Goal: Task Accomplishment & Management: Manage account settings

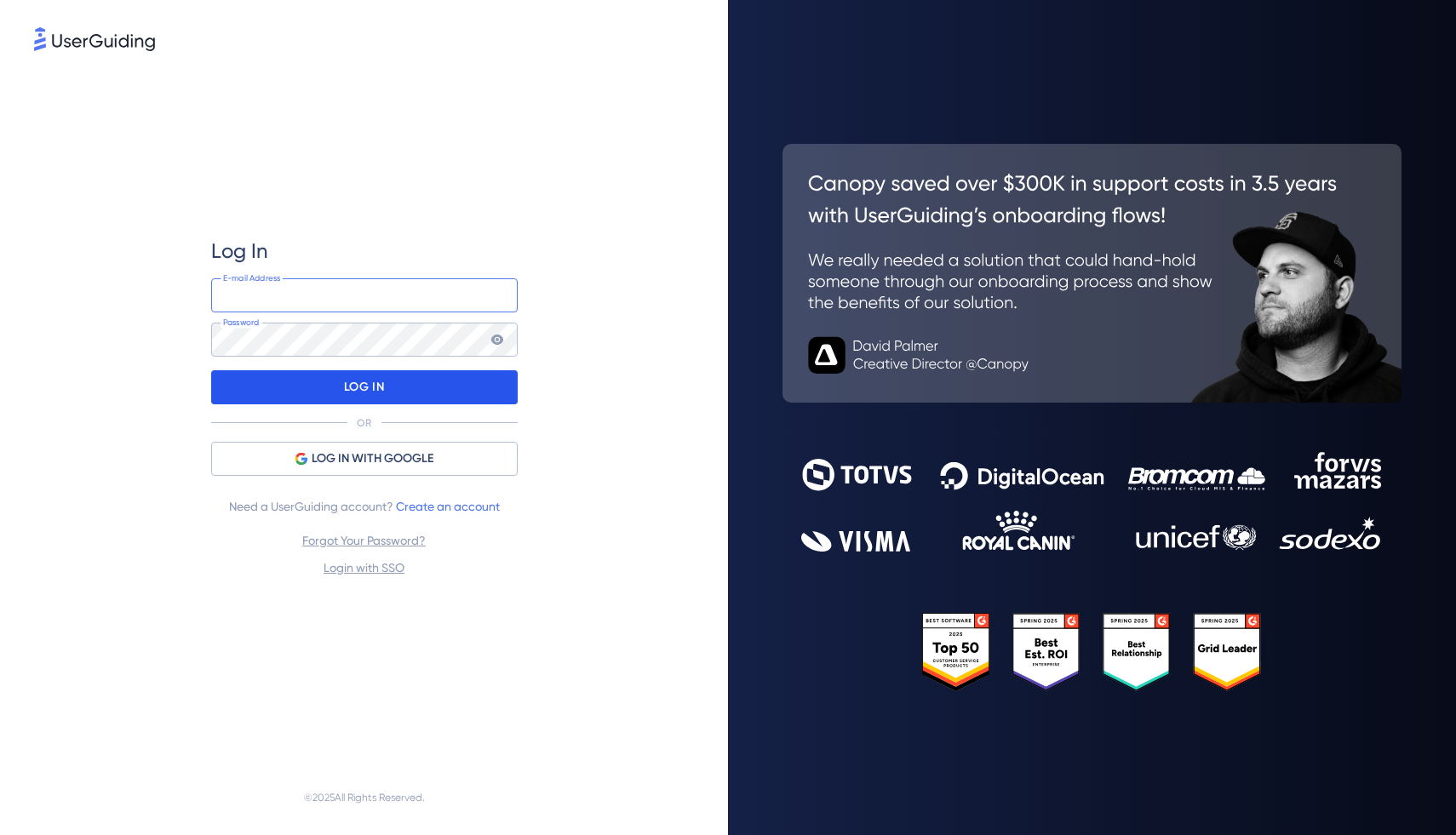
type input "[EMAIL_ADDRESS][DOMAIN_NAME]"
click at [350, 385] on p "LOG IN" at bounding box center [364, 388] width 40 height 28
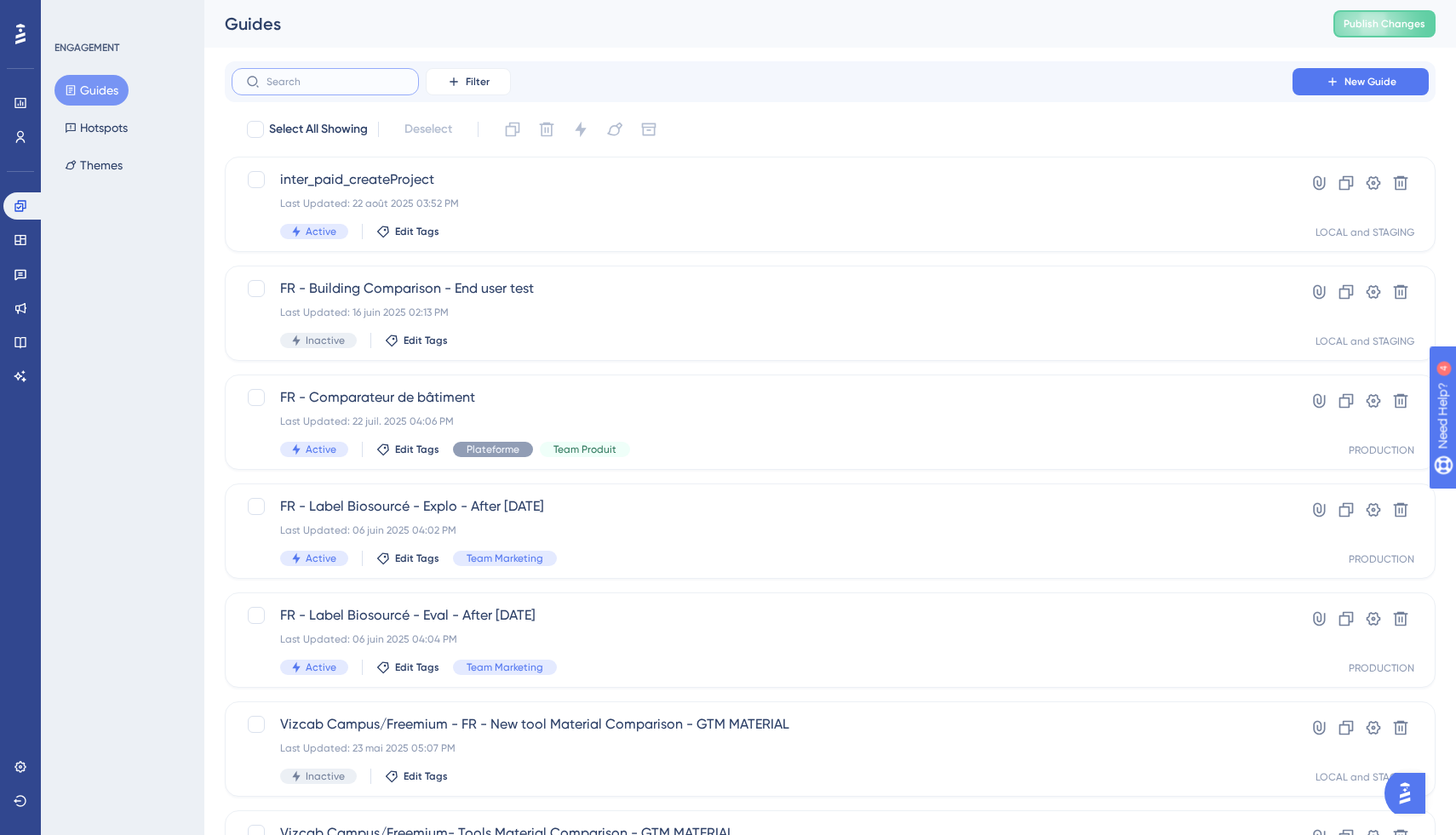
click at [352, 81] on input "text" at bounding box center [335, 82] width 138 height 12
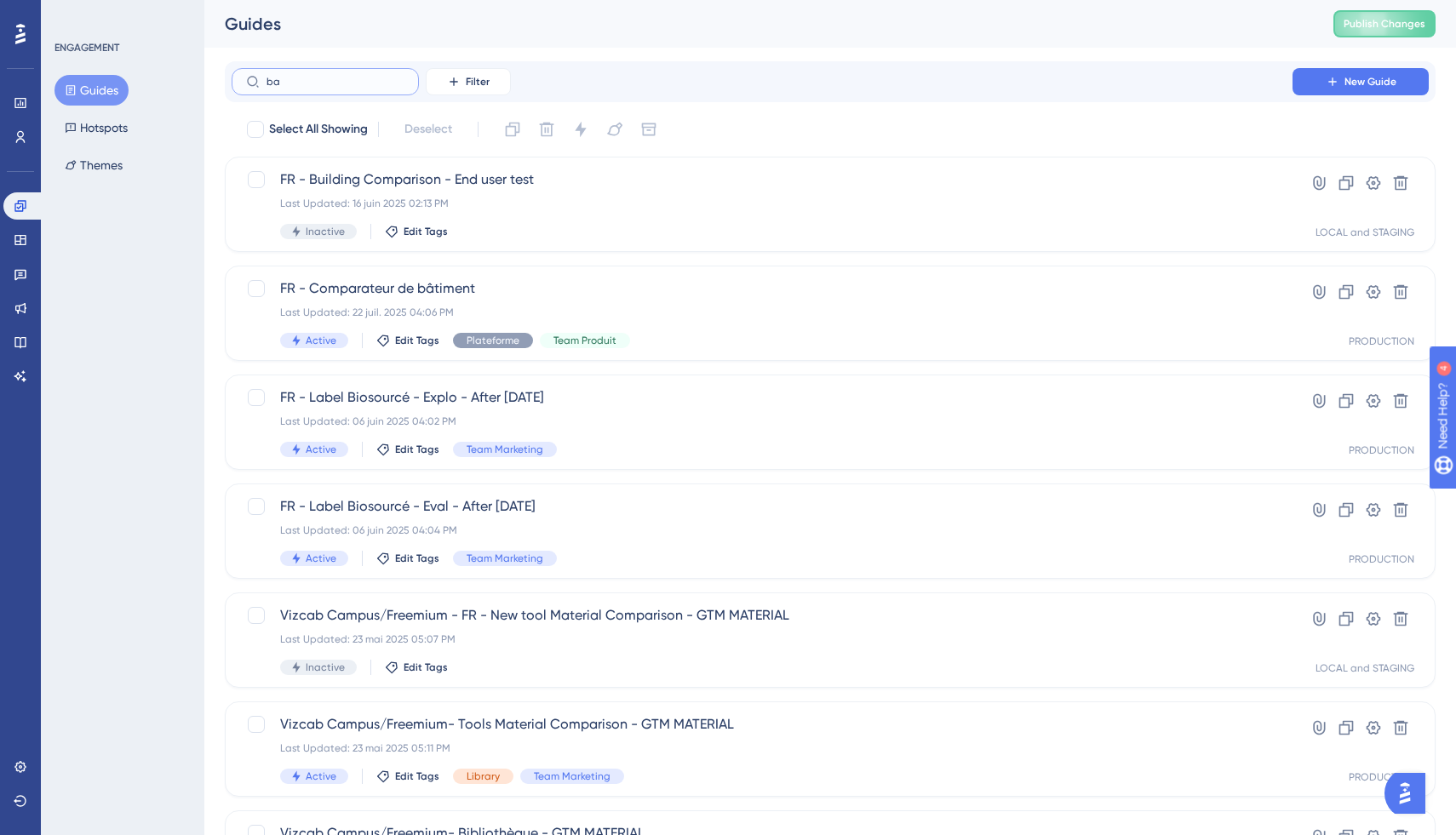
type input "bar"
checkbox input "true"
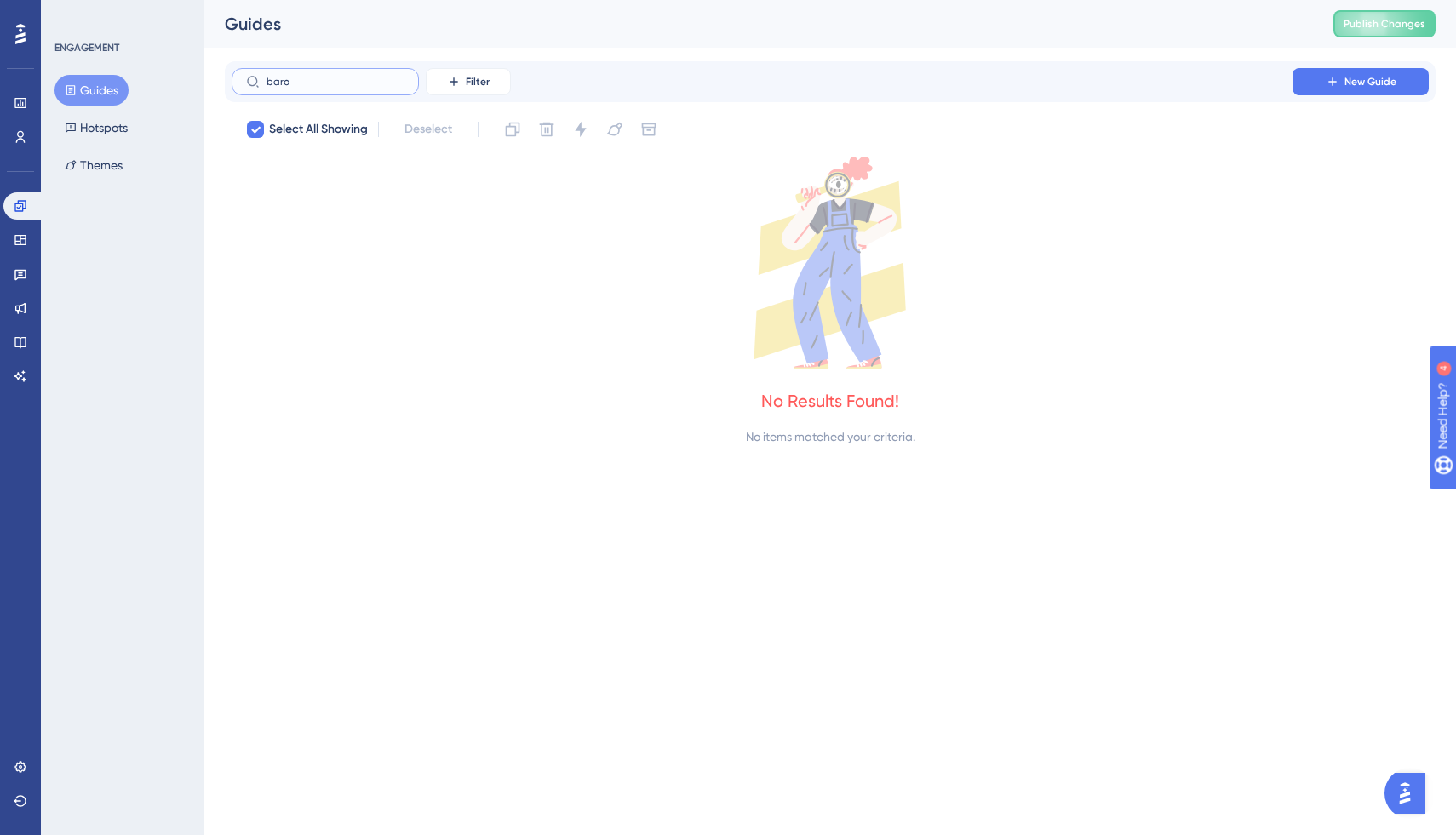
type input "barom"
checkbox input "false"
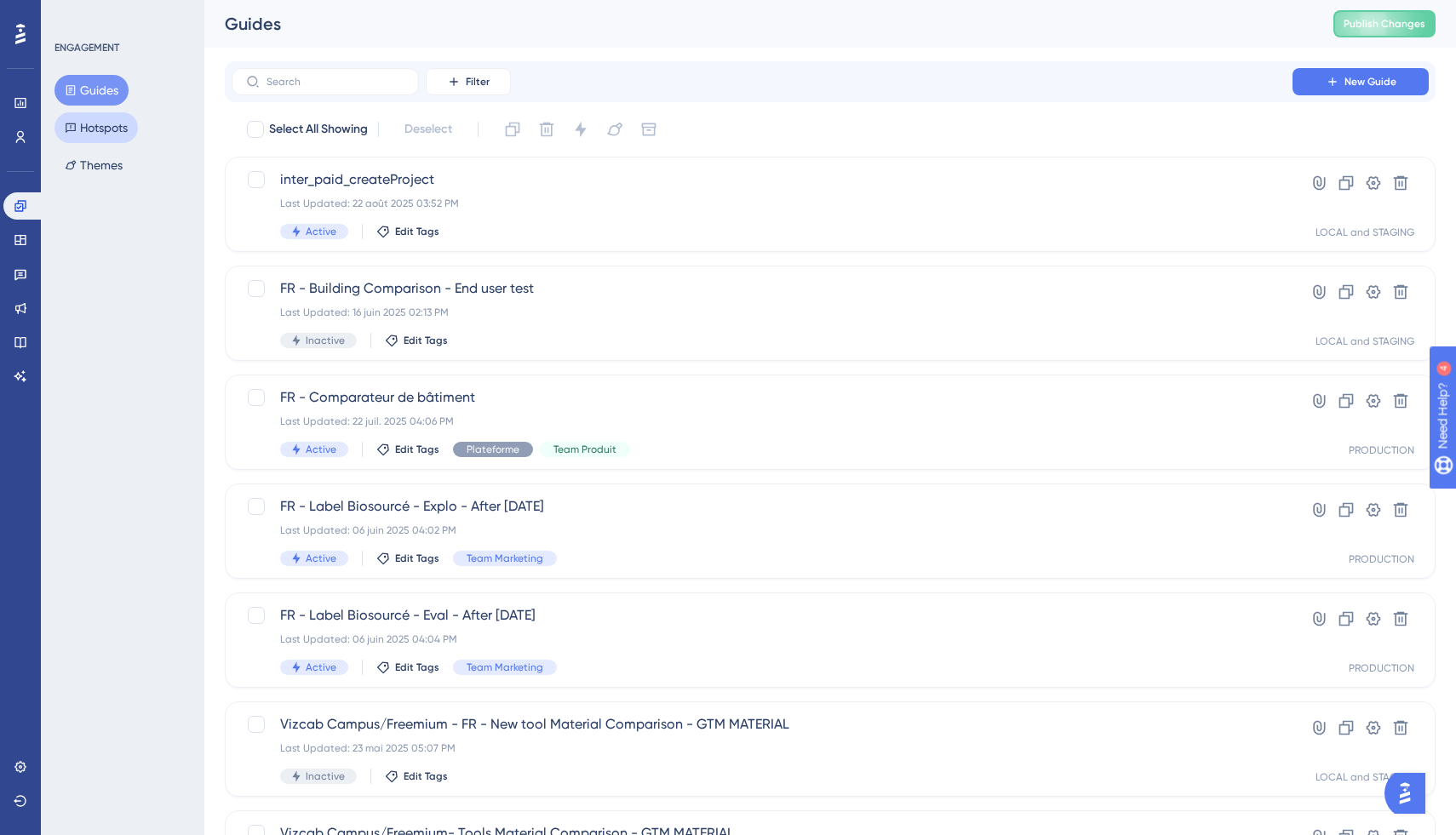
click at [108, 134] on button "Hotspots" at bounding box center [95, 128] width 83 height 31
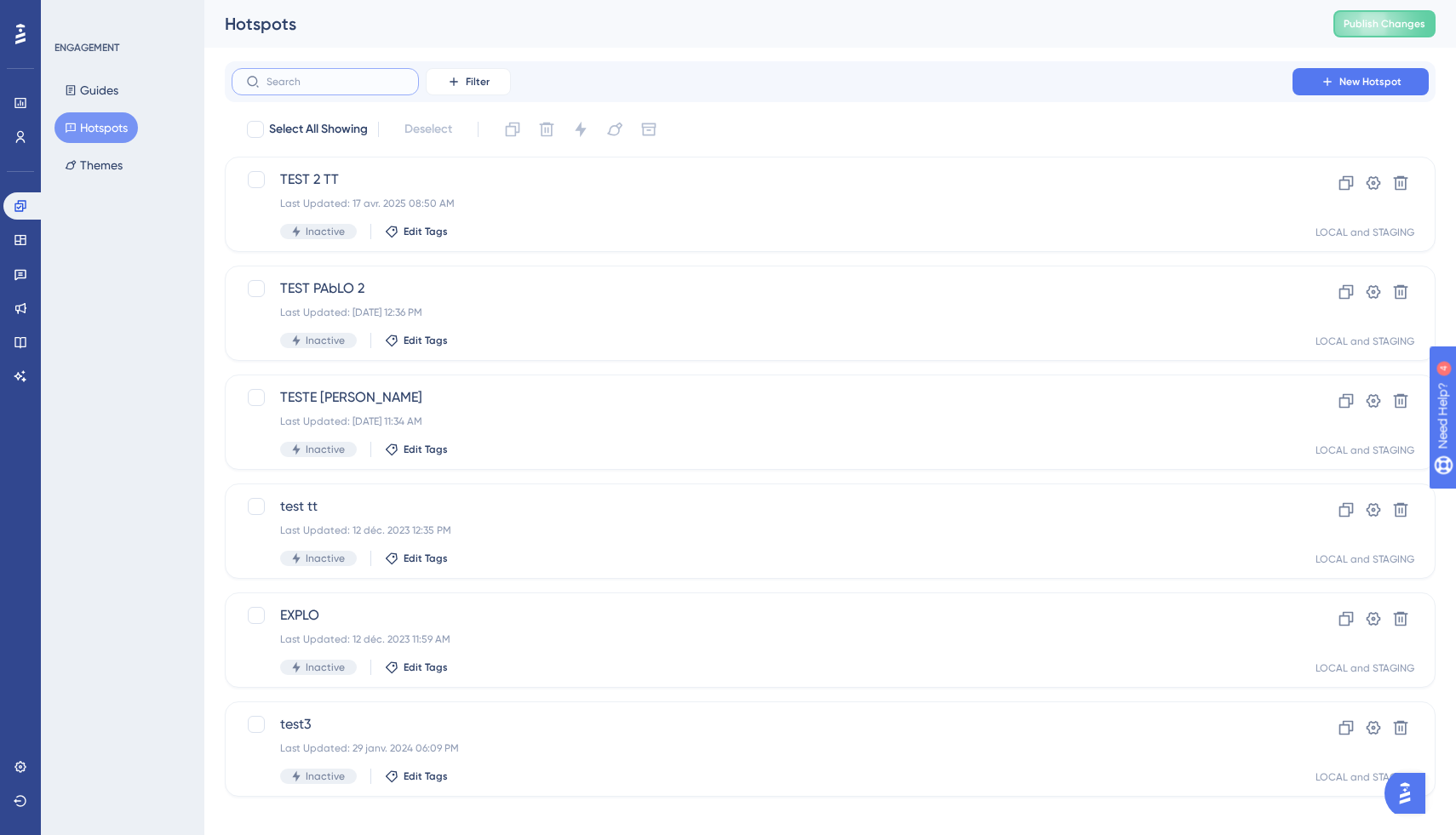
click at [341, 86] on input "text" at bounding box center [335, 82] width 138 height 12
type input "ba"
checkbox input "true"
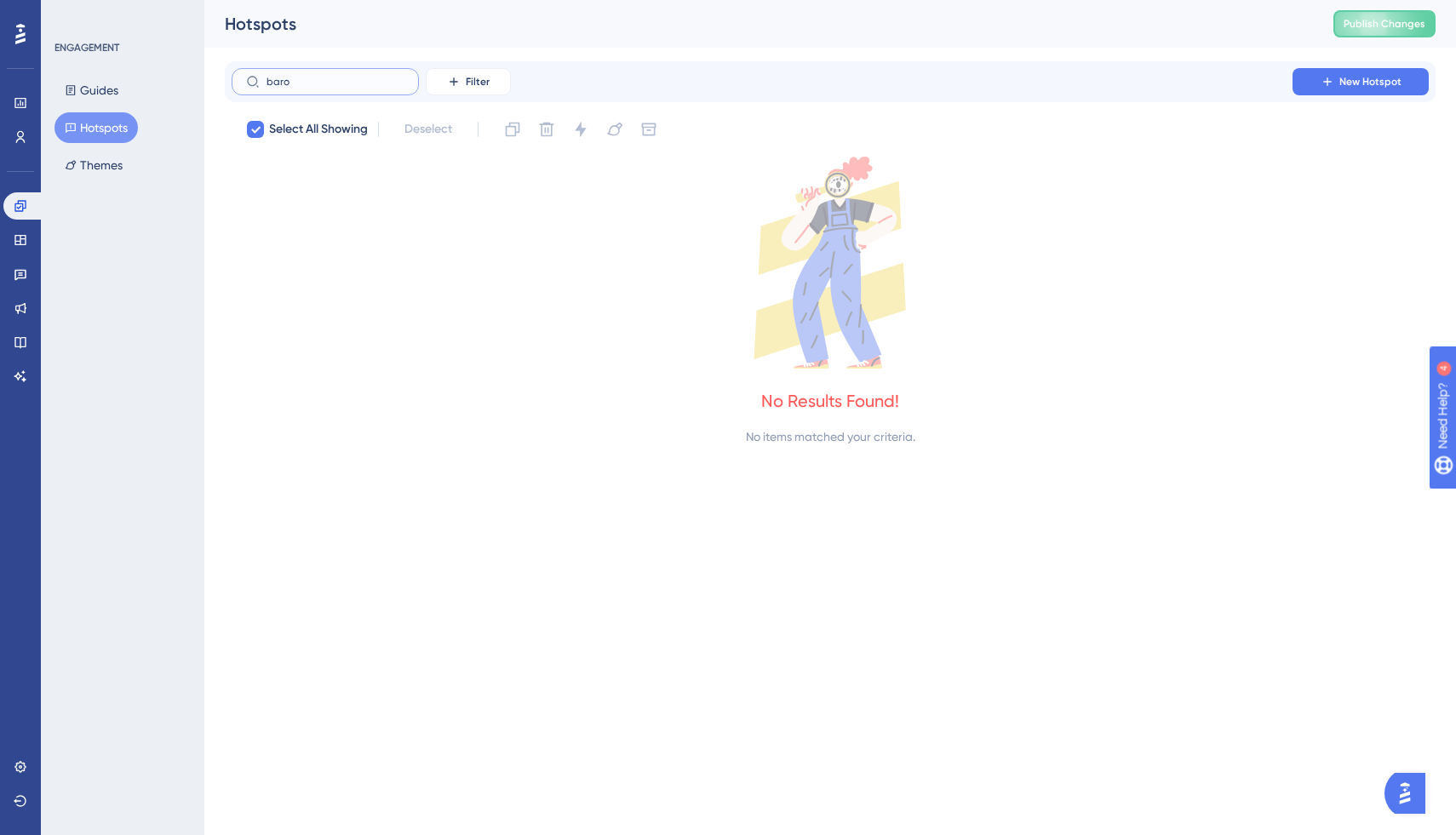
type input "barom"
checkbox input "false"
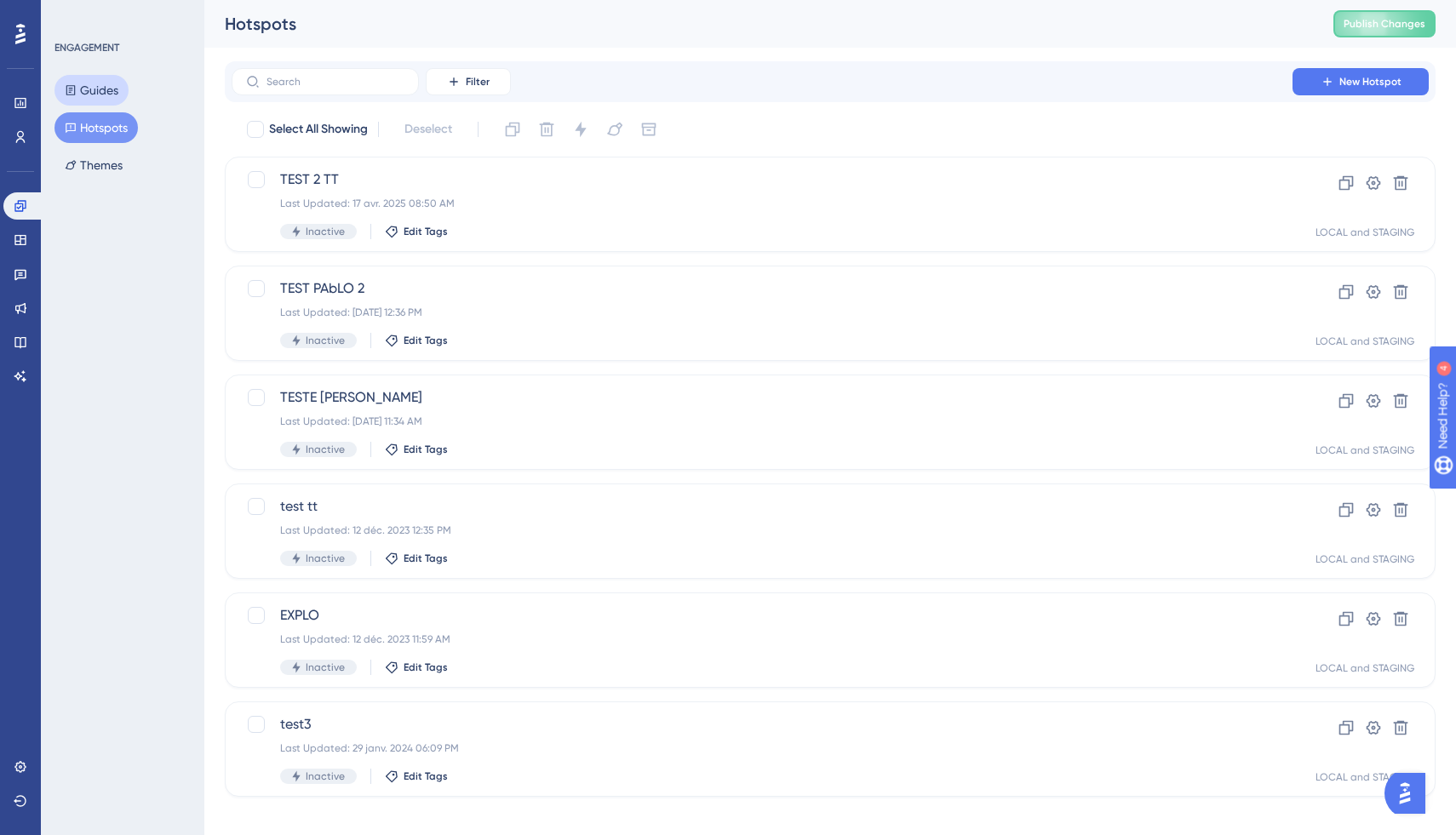
click at [128, 89] on button "Guides" at bounding box center [91, 90] width 74 height 31
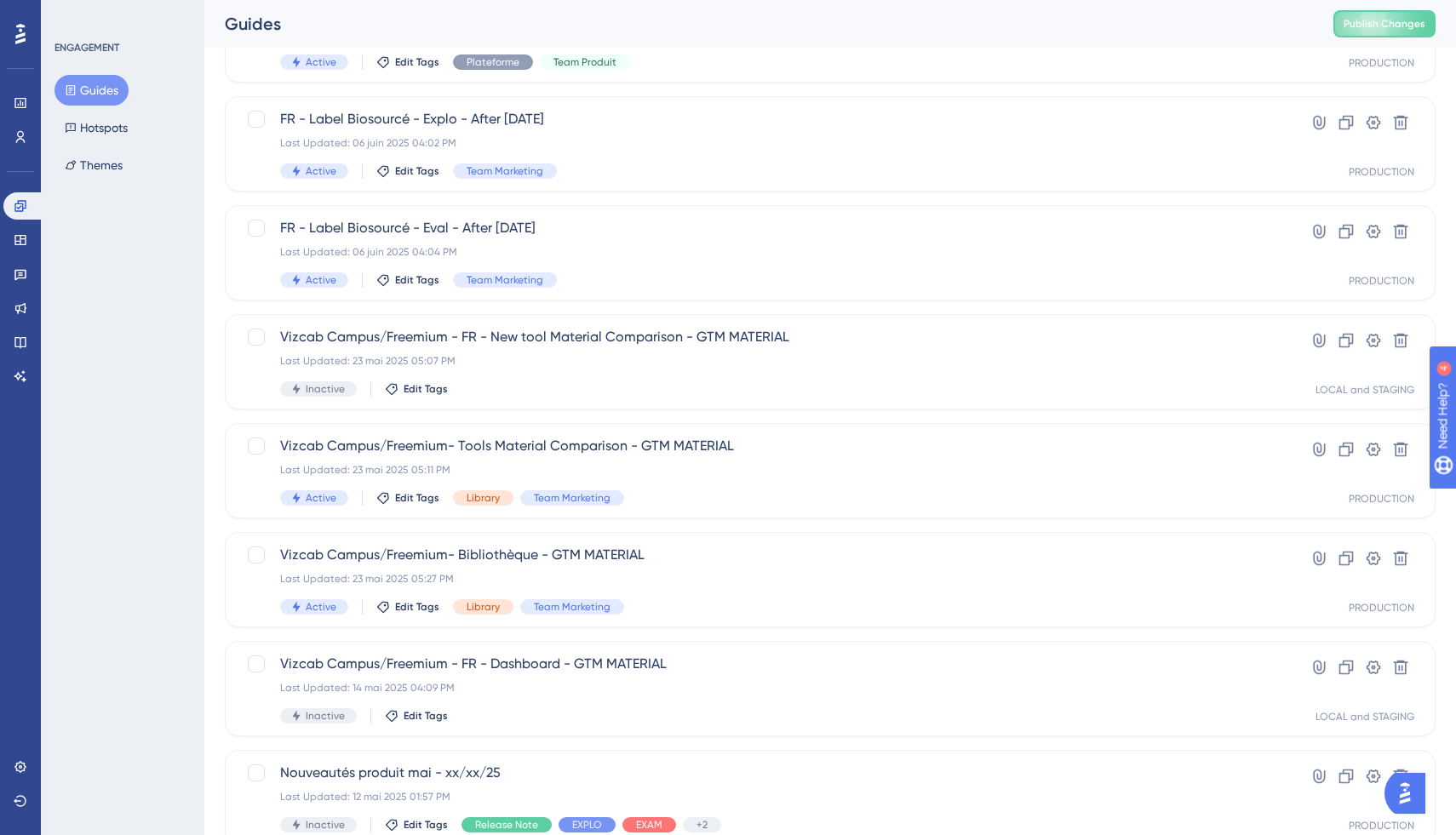
scroll to position [486, 0]
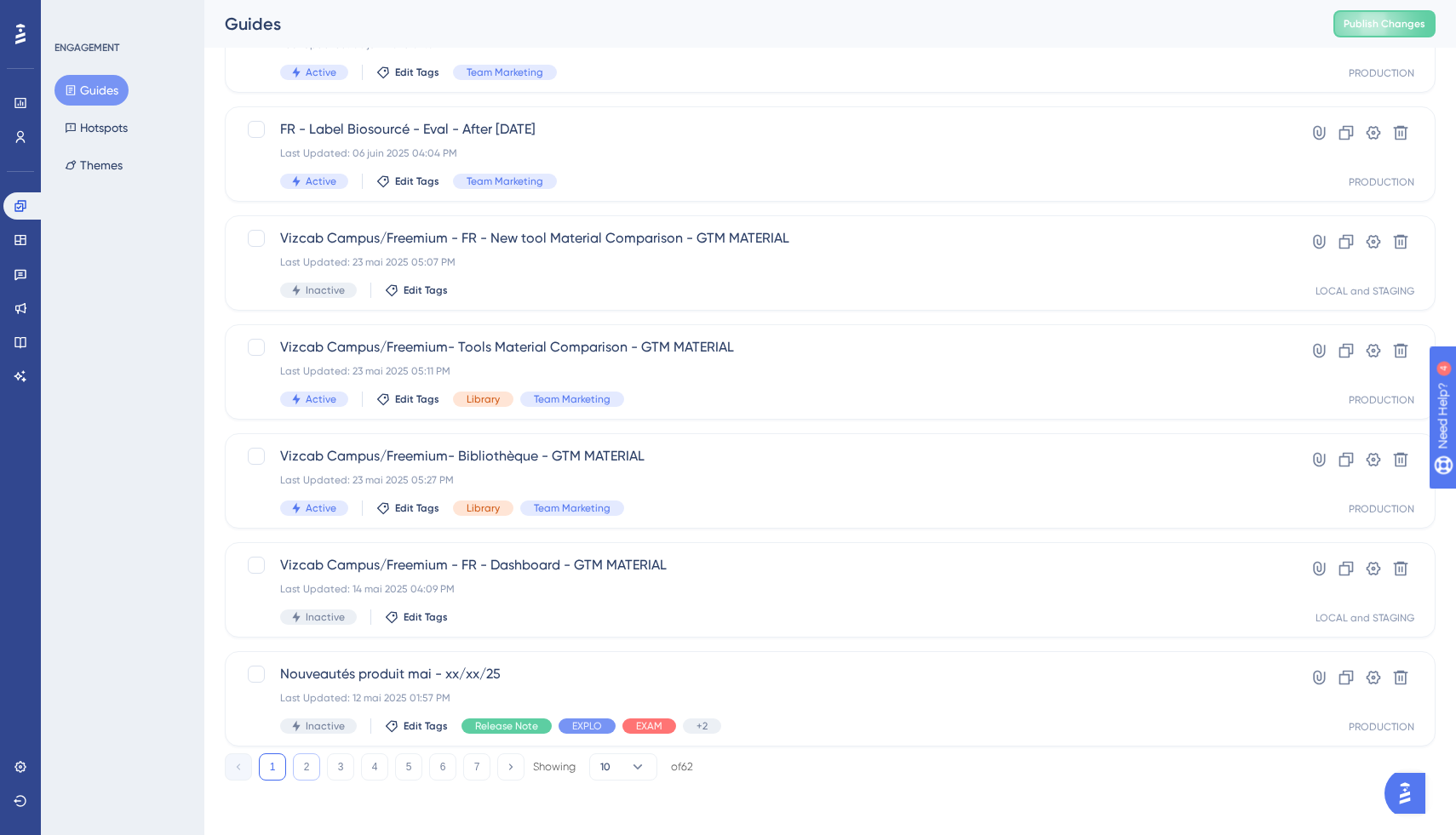
click at [313, 769] on button "2" at bounding box center [307, 767] width 28 height 28
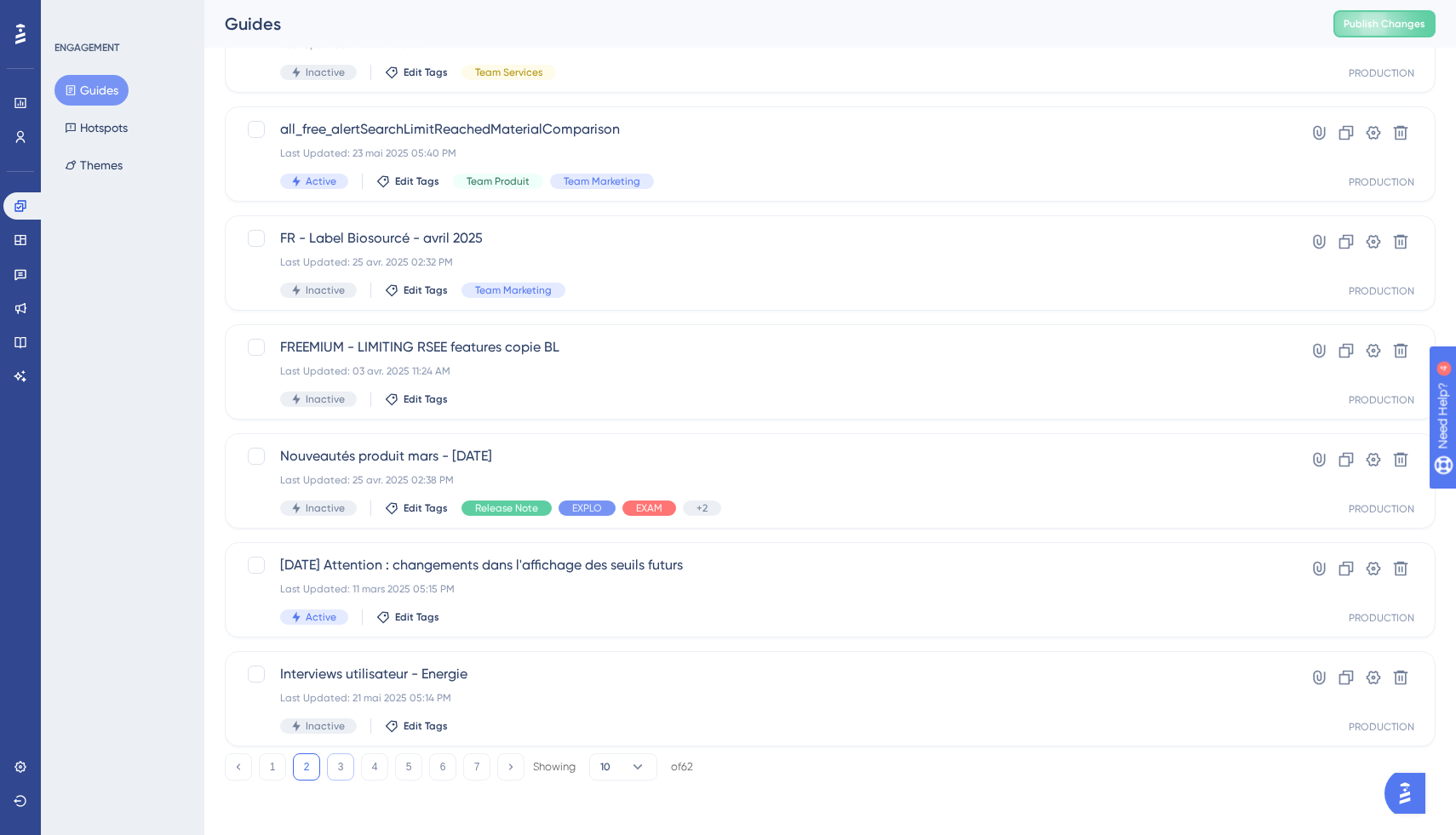
click at [343, 764] on button "3" at bounding box center [341, 767] width 28 height 28
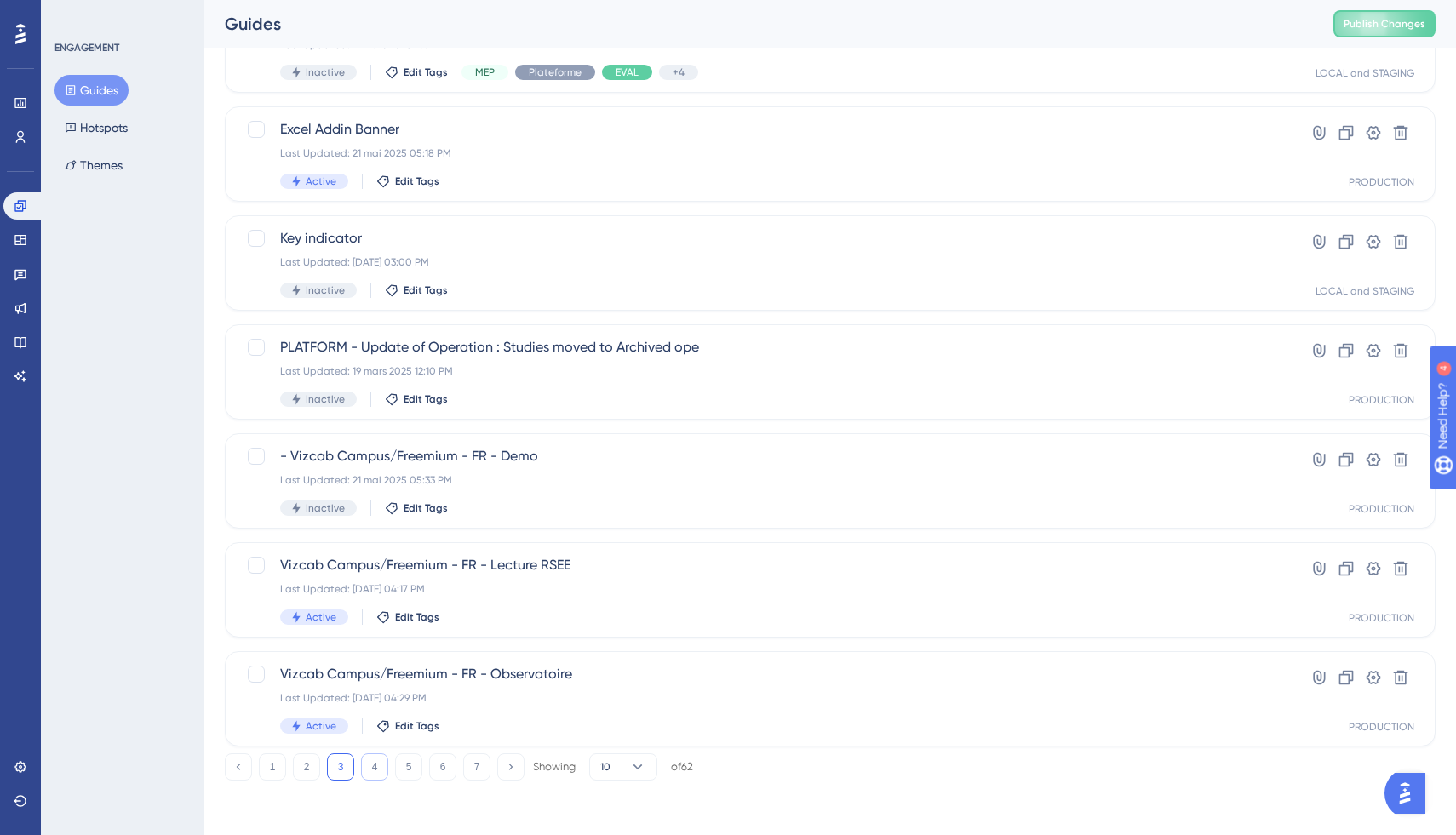
click at [378, 762] on button "4" at bounding box center [375, 767] width 28 height 28
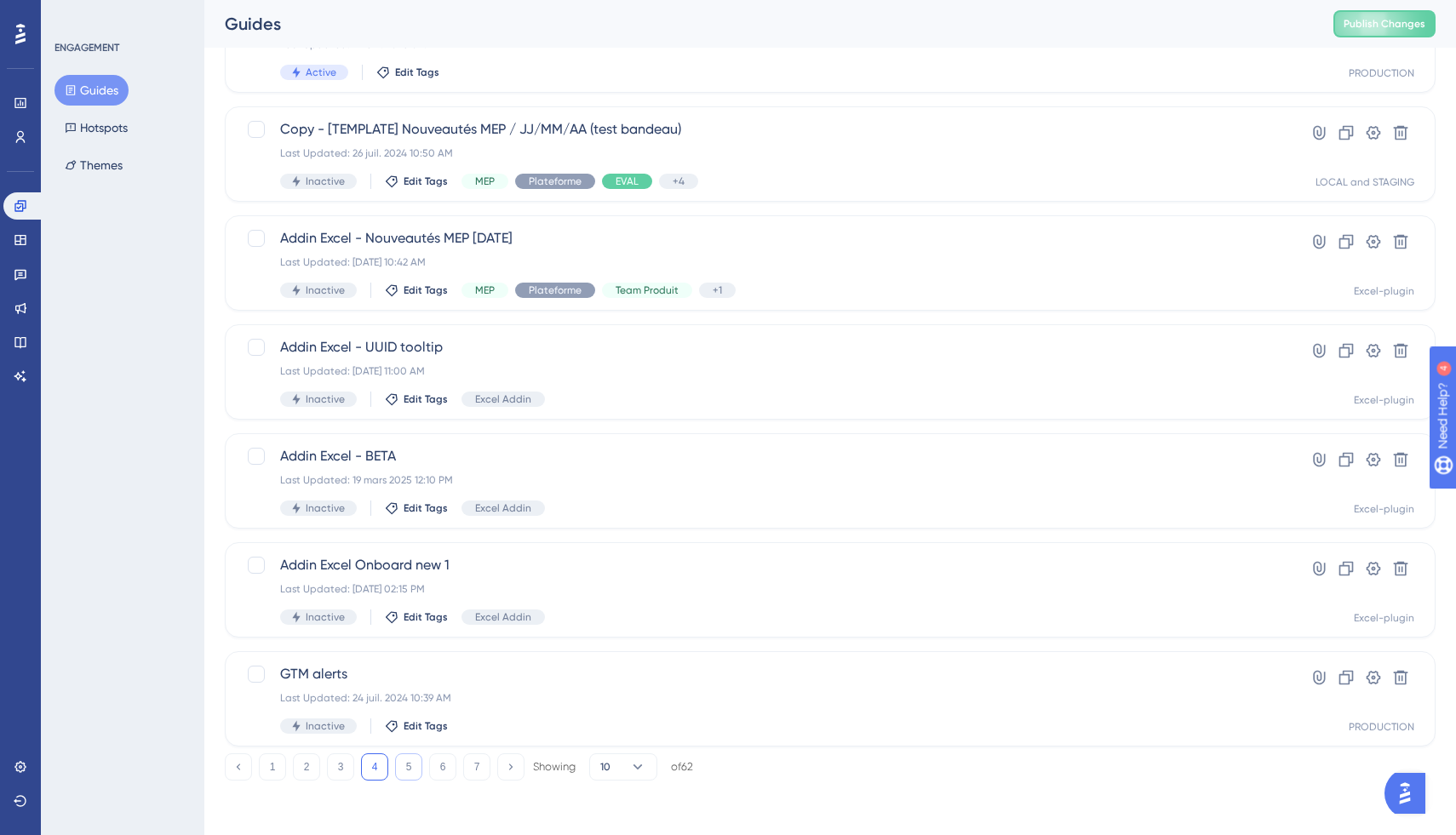
click at [409, 775] on button "5" at bounding box center [409, 767] width 28 height 28
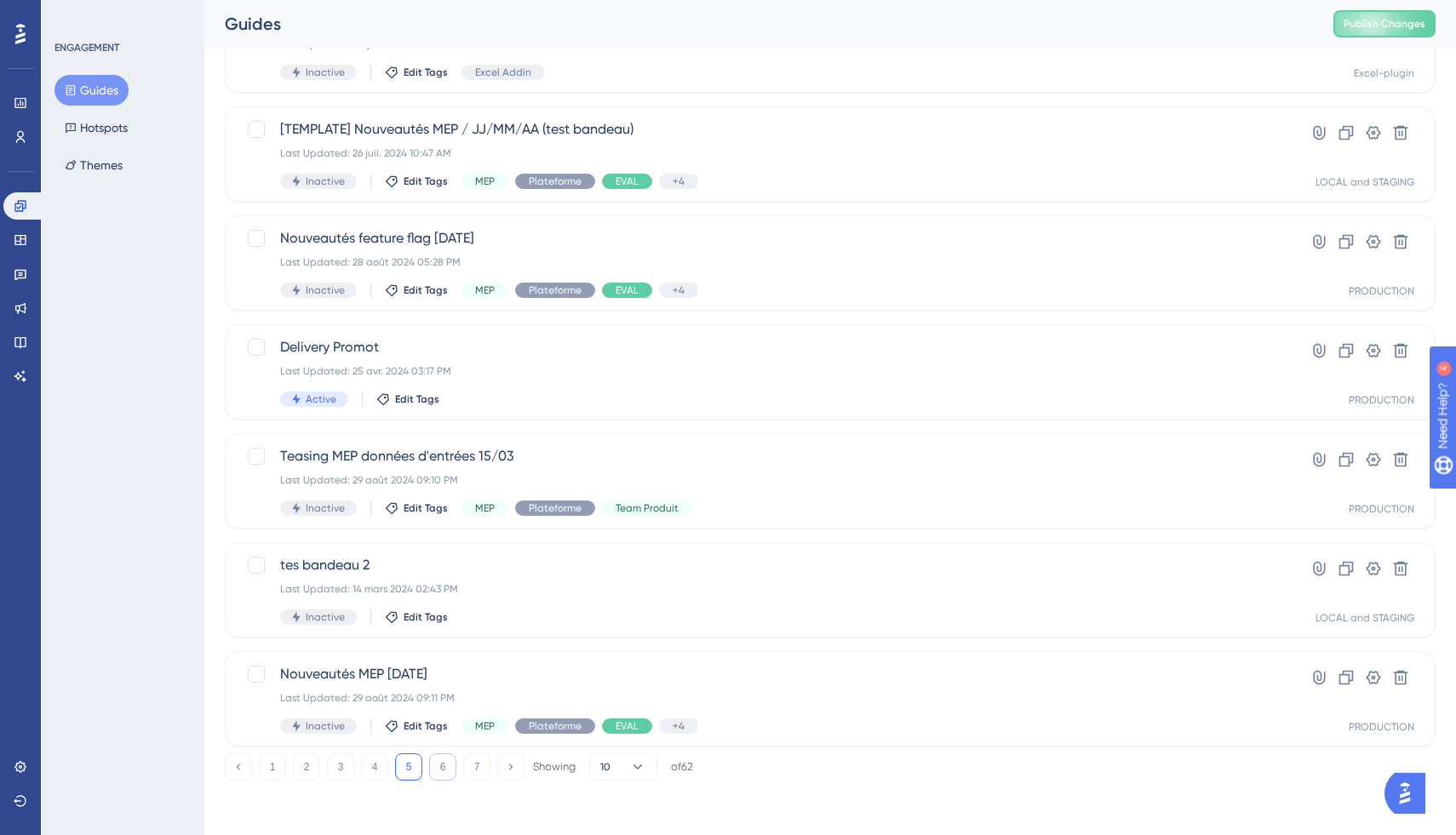
click at [440, 763] on button "6" at bounding box center [443, 767] width 28 height 28
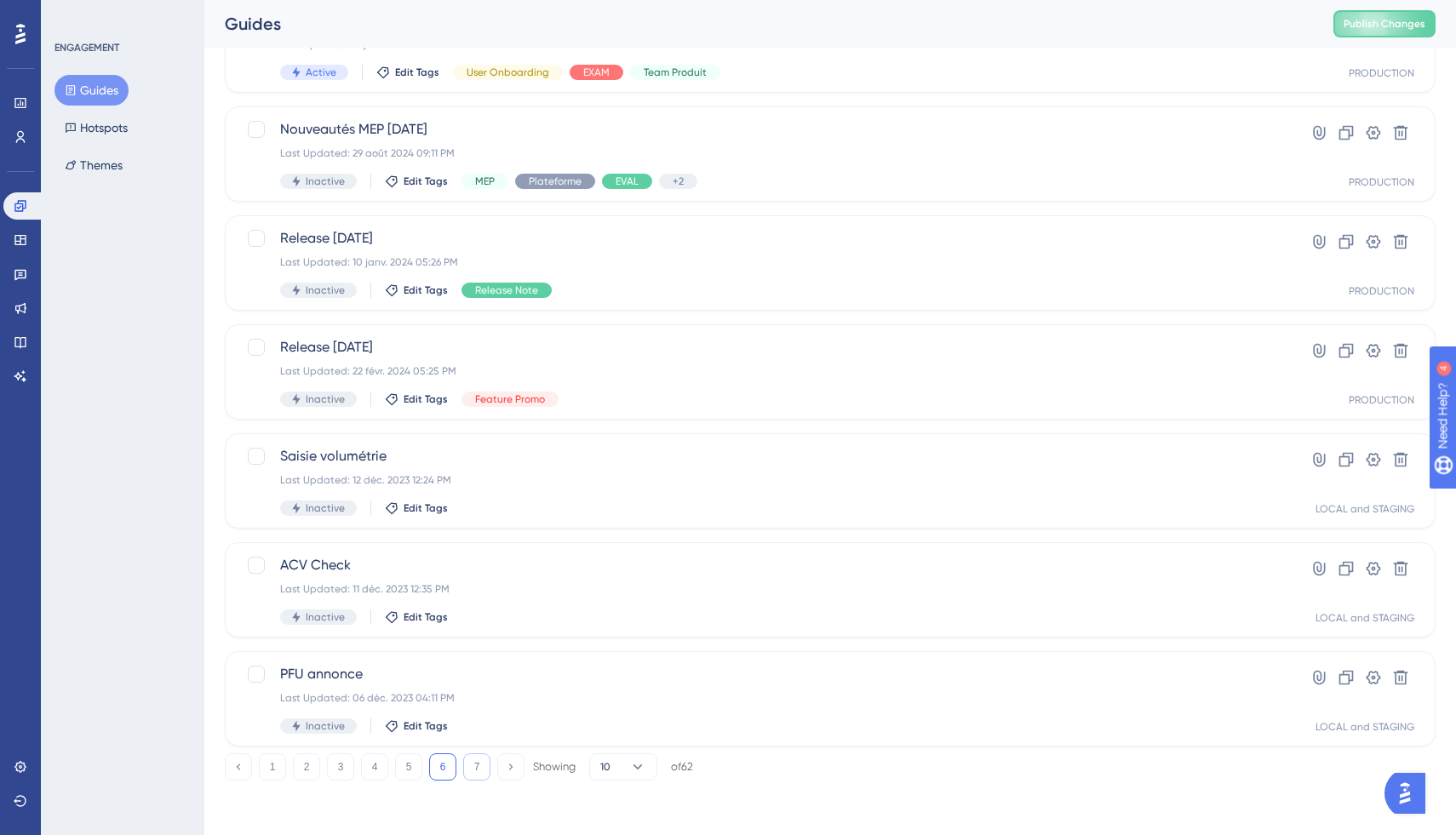
click at [476, 758] on button "7" at bounding box center [477, 767] width 28 height 28
